Goal: Connect with others: Establish contact or relationships with other users

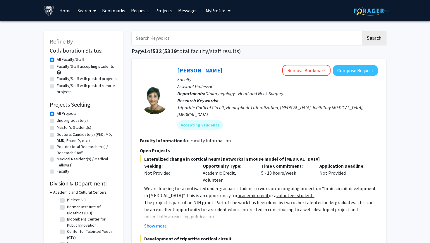
click at [147, 41] on input "Search Keywords" at bounding box center [247, 37] width 230 height 13
type input "aldxis battle"
click at [362, 31] on button "Search" at bounding box center [374, 37] width 24 height 13
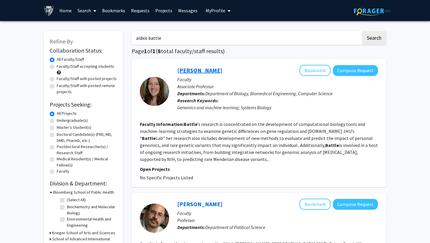
click at [187, 67] on link "Alexis Battle" at bounding box center [199, 70] width 45 height 7
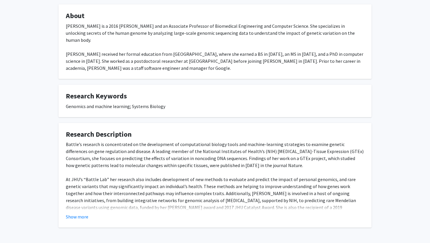
scroll to position [113, 0]
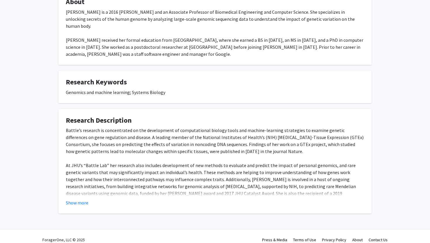
click at [74, 200] on fg-card "Research Description Battle’s research is concentrated on the development of co…" at bounding box center [214, 161] width 313 height 105
click at [75, 199] on button "Show more" at bounding box center [77, 202] width 23 height 7
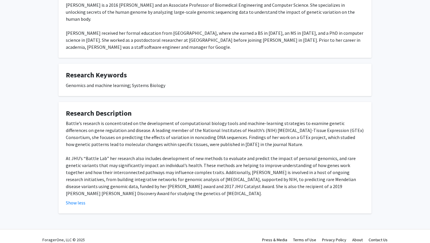
scroll to position [0, 0]
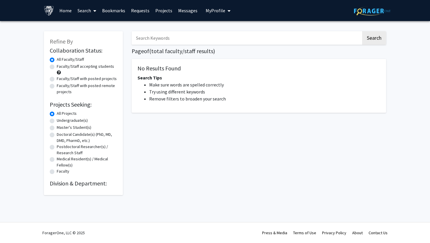
click at [151, 38] on input "Search Keywords" at bounding box center [247, 37] width 230 height 13
click at [362, 31] on button "Search" at bounding box center [374, 37] width 24 height 13
click at [377, 43] on button "Search" at bounding box center [374, 37] width 24 height 13
click at [206, 39] on input "stephanie hicks" at bounding box center [247, 37] width 230 height 13
click at [362, 31] on button "Search" at bounding box center [374, 37] width 24 height 13
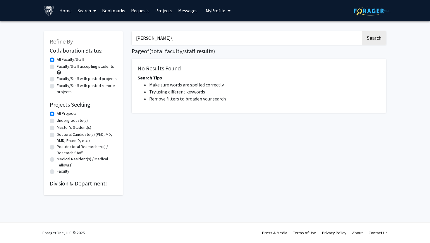
click at [362, 31] on button "Search" at bounding box center [374, 37] width 24 height 13
drag, startPoint x: 194, startPoint y: 39, endPoint x: 116, endPoint y: 39, distance: 78.4
click at [116, 39] on div "Refine By Collaboration Status: Collaboration Status All Faculty/Staff Collabor…" at bounding box center [214, 110] width 351 height 170
click at [362, 31] on button "Search" at bounding box center [374, 37] width 24 height 13
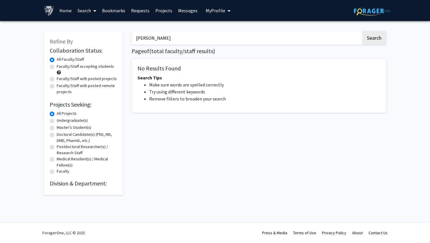
type input "[PERSON_NAME]"
click at [362, 31] on button "Search" at bounding box center [374, 37] width 24 height 13
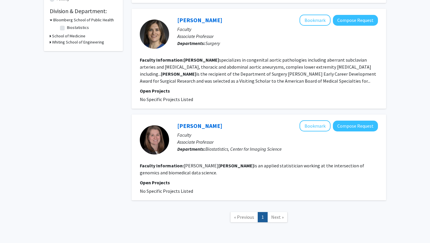
scroll to position [187, 0]
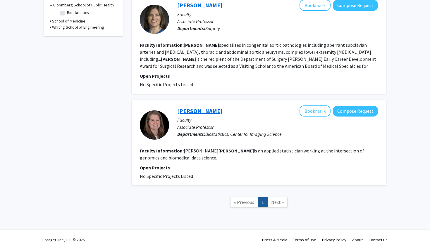
click at [209, 107] on link "[PERSON_NAME]" at bounding box center [199, 110] width 45 height 7
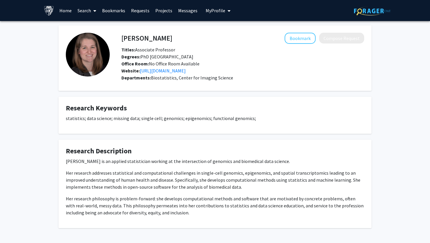
scroll to position [21, 0]
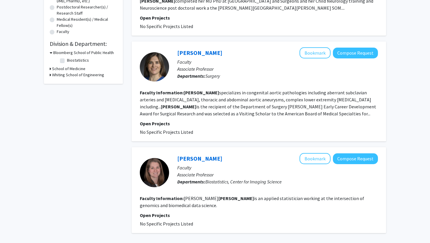
scroll to position [187, 0]
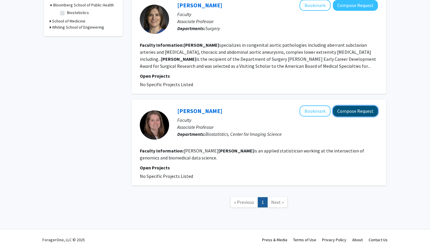
click at [351, 108] on button "Compose Request" at bounding box center [355, 111] width 45 height 11
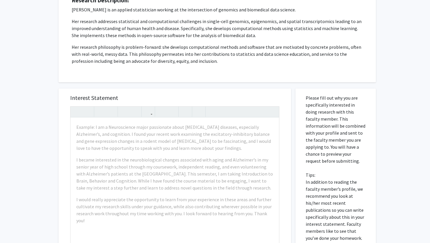
scroll to position [96, 0]
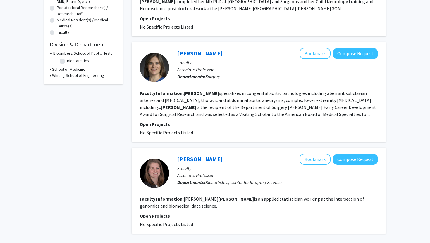
scroll to position [132, 0]
